Goal: Information Seeking & Learning: Find specific fact

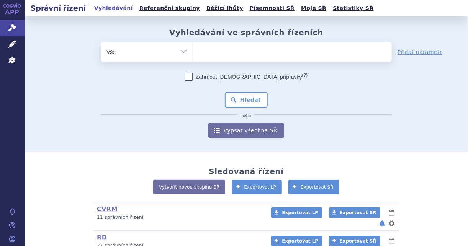
click at [238, 57] on ul at bounding box center [292, 51] width 199 height 16
click at [193, 57] on select at bounding box center [193, 51] width 0 height 19
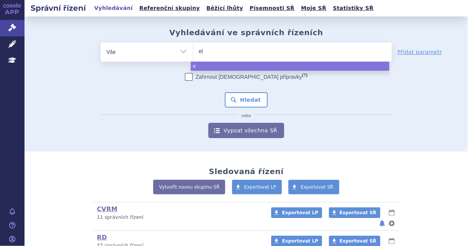
type input "elr"
type input "elre"
type input "elrex"
type input "elrexfi"
type input "elrexfio"
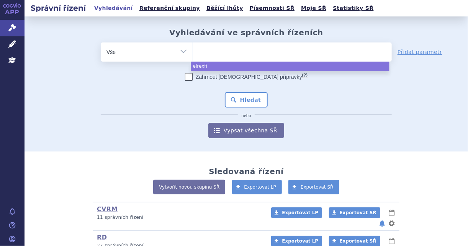
select select "elrexfio"
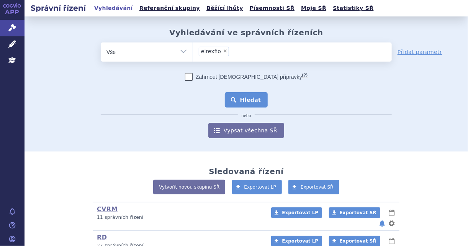
click at [245, 105] on button "Hledat" at bounding box center [246, 99] width 43 height 15
click at [245, 103] on button "Hledat" at bounding box center [246, 99] width 43 height 15
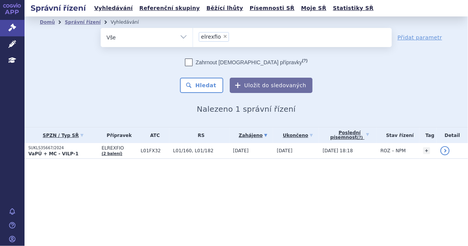
click at [219, 153] on span "L01/160, L01/182" at bounding box center [201, 150] width 56 height 5
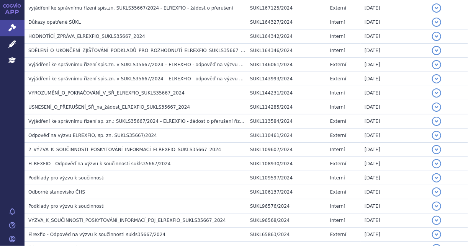
scroll to position [851, 0]
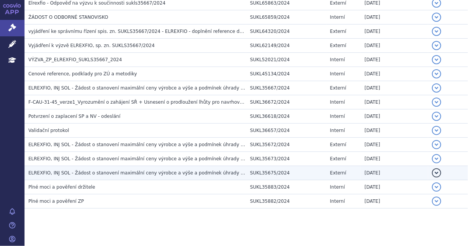
click at [209, 170] on span "ELREXFIO, INJ SOL - Žádost o stanovení maximální ceny výrobce a výše a podmínek…" at bounding box center [149, 172] width 243 height 5
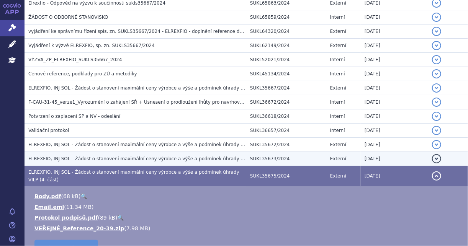
click at [206, 156] on span "ELREXFIO, INJ SOL - Žádost o stanovení maximální ceny výrobce a výše a podmínek…" at bounding box center [149, 158] width 243 height 5
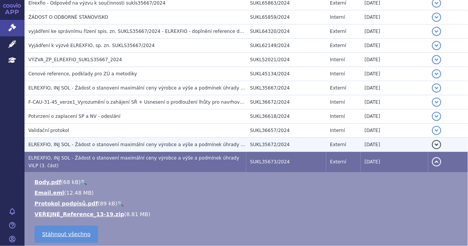
click at [206, 142] on span "ELREXFIO, INJ SOL - Žádost o stanovení maximální ceny výrobce a výše a podmínek…" at bounding box center [149, 144] width 243 height 5
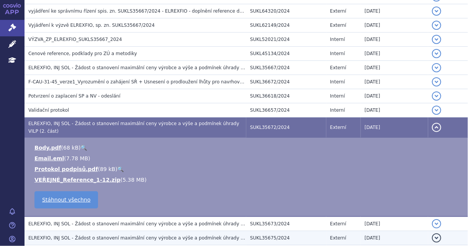
scroll to position [869, 0]
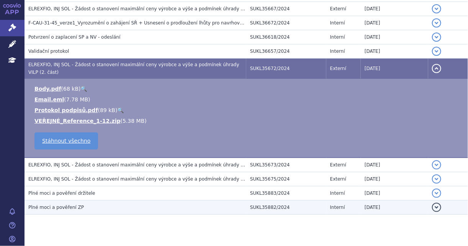
click at [161, 201] on td "Plné moci a pověření ZP" at bounding box center [136, 208] width 222 height 14
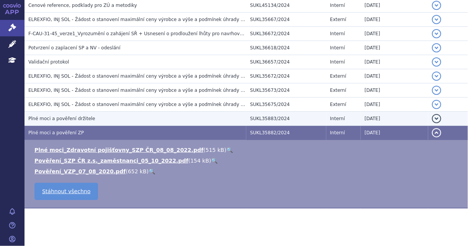
click at [169, 115] on h3 "Plné moci a pověření držitele" at bounding box center [137, 119] width 218 height 8
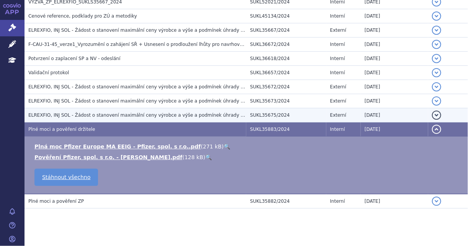
click at [169, 108] on td "ELREXFIO, INJ SOL - Žádost o stanovení maximální ceny výrobce a výše a podmínek…" at bounding box center [136, 115] width 222 height 14
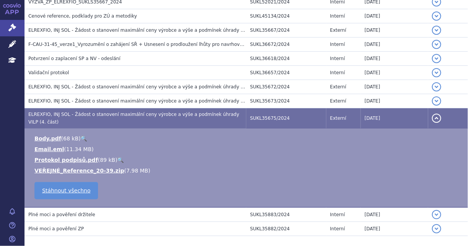
scroll to position [930, 0]
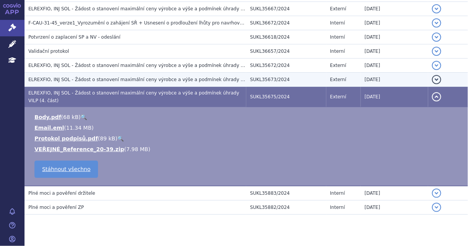
click at [172, 76] on h3 "ELREXFIO, INJ SOL - Žádost o stanovení maximální ceny výrobce a výše a podmínek…" at bounding box center [137, 80] width 218 height 8
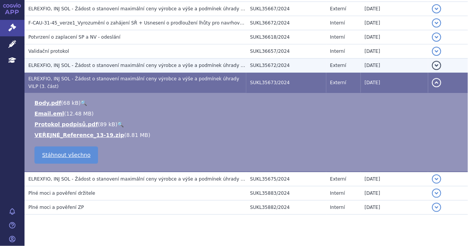
click at [172, 62] on h3 "ELREXFIO, INJ SOL - Žádost o stanovení maximální ceny výrobce a výše a podmínek…" at bounding box center [137, 66] width 218 height 8
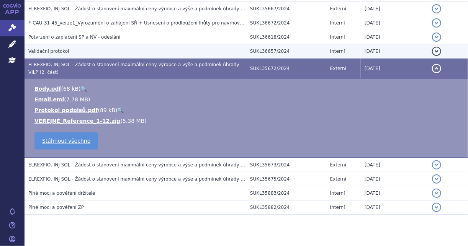
click at [158, 47] on h3 "Validační protokol" at bounding box center [137, 51] width 218 height 8
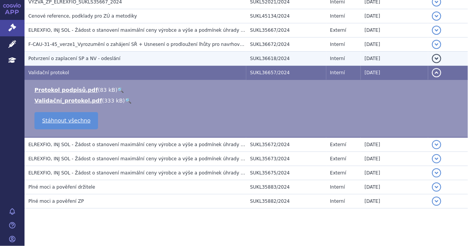
click at [157, 52] on td "Potvrzení o zaplacení SP a NV - odeslání" at bounding box center [136, 59] width 222 height 14
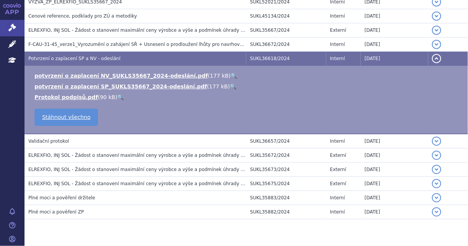
scroll to position [919, 0]
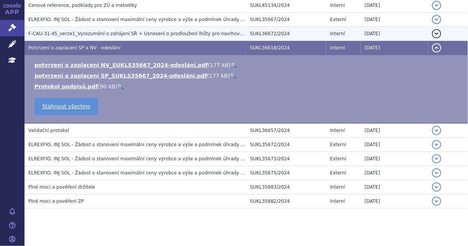
click at [163, 30] on h3 "F-CAU-31-45_verze1_Vyrozumění o zahájení SŘ + Usnesení o prodloužení lhůty pro …" at bounding box center [137, 34] width 218 height 8
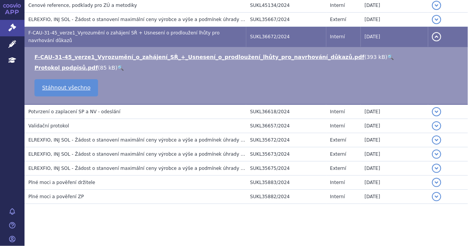
scroll to position [909, 0]
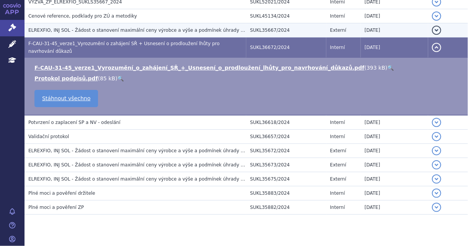
click at [168, 28] on span "ELREXFIO, INJ SOL - Žádost o stanovení maximální ceny výrobce a výše a podmínek…" at bounding box center [145, 30] width 234 height 5
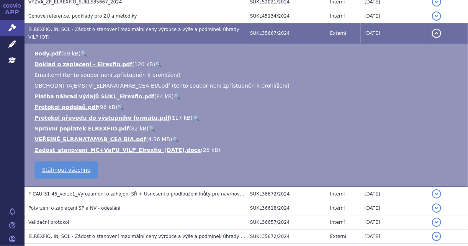
click at [172, 136] on link "🔍" at bounding box center [175, 139] width 7 height 6
